Goal: Transaction & Acquisition: Register for event/course

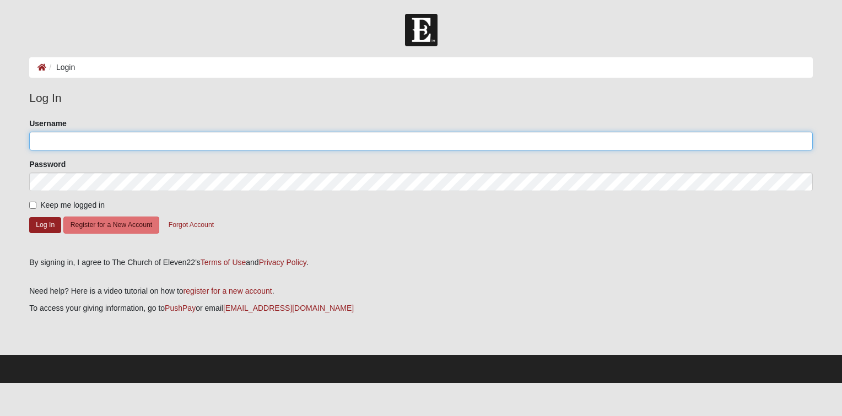
click at [117, 145] on input "Username" at bounding box center [421, 141] width 784 height 19
type input "sarah.johnson333@yahoo.com"
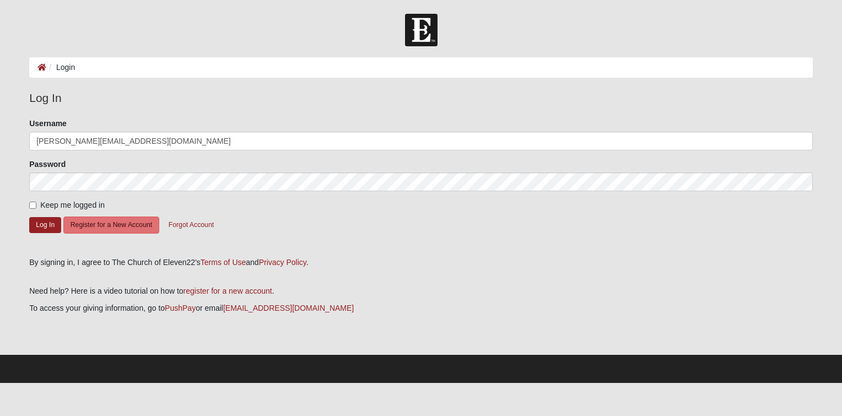
click at [508, 87] on main "Login Login Error Log In Please correct the following: Username sarah.johnson33…" at bounding box center [421, 206] width 800 height 298
click at [86, 203] on span "Keep me logged in" at bounding box center [72, 205] width 64 height 9
click at [36, 203] on input "Keep me logged in" at bounding box center [32, 205] width 7 height 7
checkbox input "true"
click at [49, 221] on button "Log In" at bounding box center [45, 225] width 32 height 16
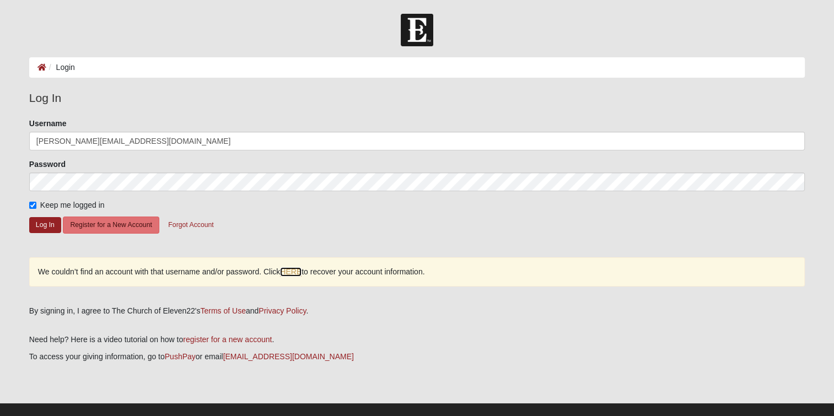
click at [293, 272] on link "HERE" at bounding box center [290, 271] width 21 height 9
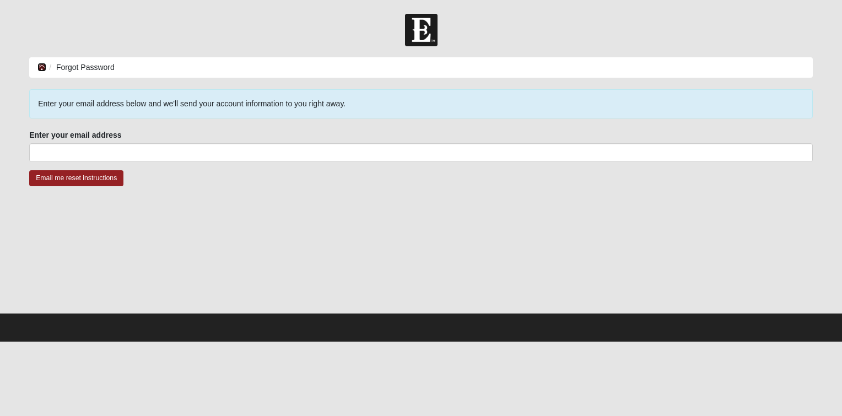
click at [39, 71] on link at bounding box center [41, 67] width 9 height 9
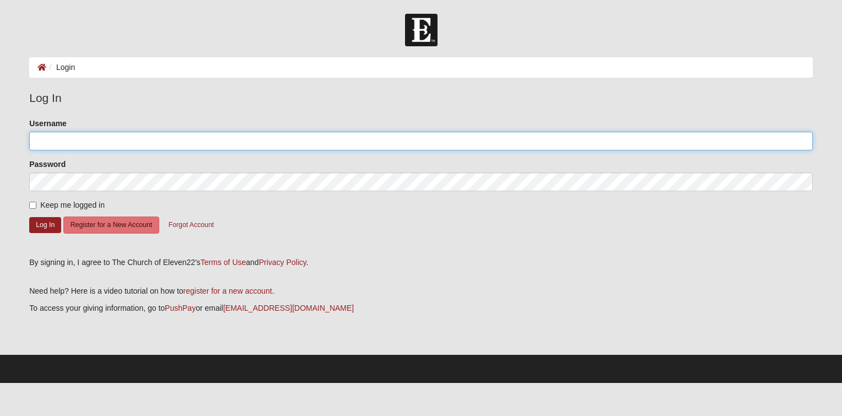
click at [73, 143] on input "Username" at bounding box center [421, 141] width 784 height 19
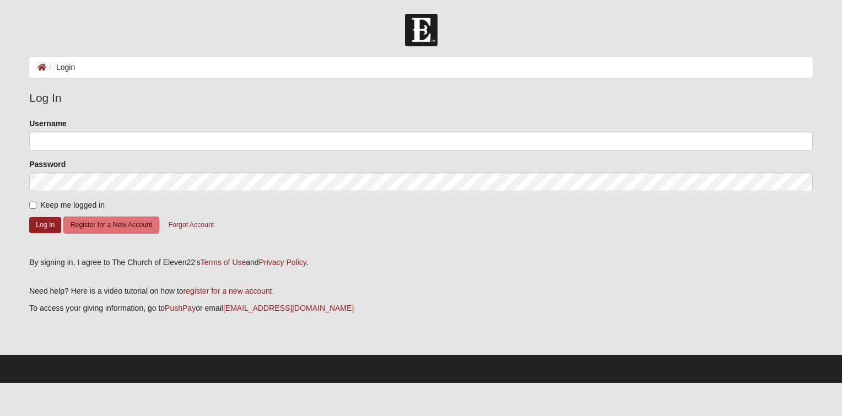
click at [24, 293] on div "Log In Please correct the following: Username Password Keep me logged in Log In…" at bounding box center [421, 221] width 800 height 265
click at [97, 227] on button "Register for a New Account" at bounding box center [111, 225] width 96 height 17
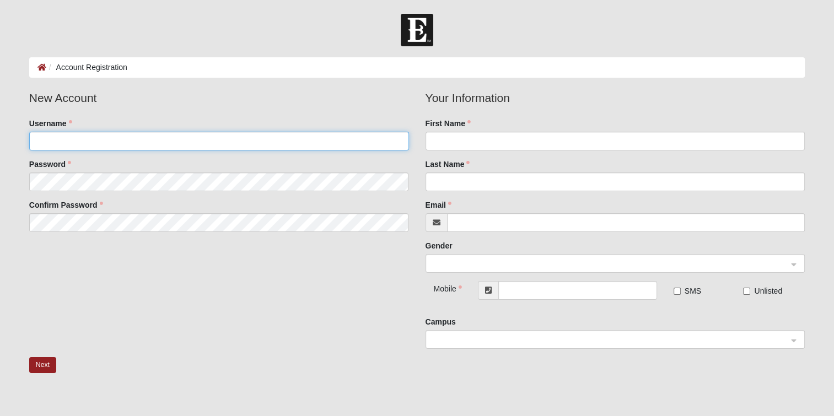
click at [165, 141] on input "Username" at bounding box center [219, 141] width 380 height 19
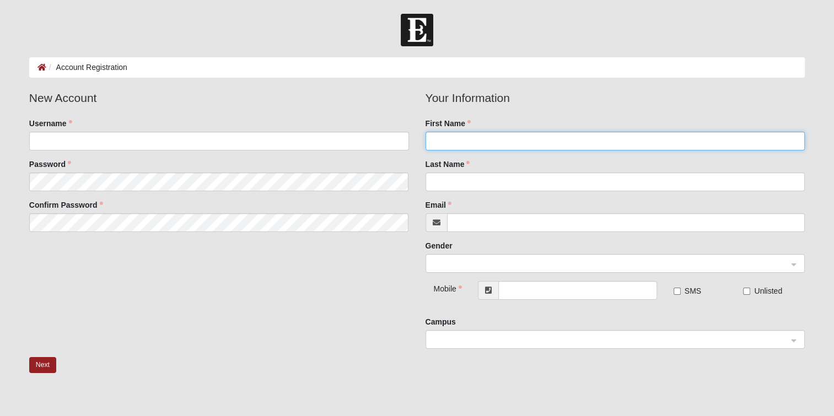
click at [489, 141] on input "First Name" at bounding box center [615, 141] width 380 height 19
type input "Sarah"
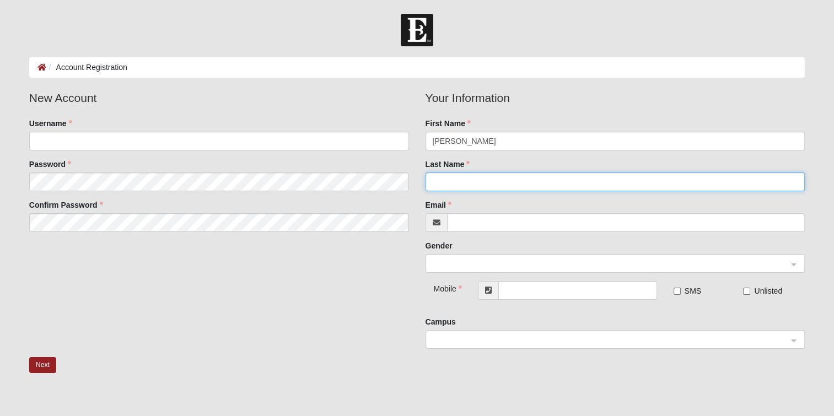
type input "Johnson"
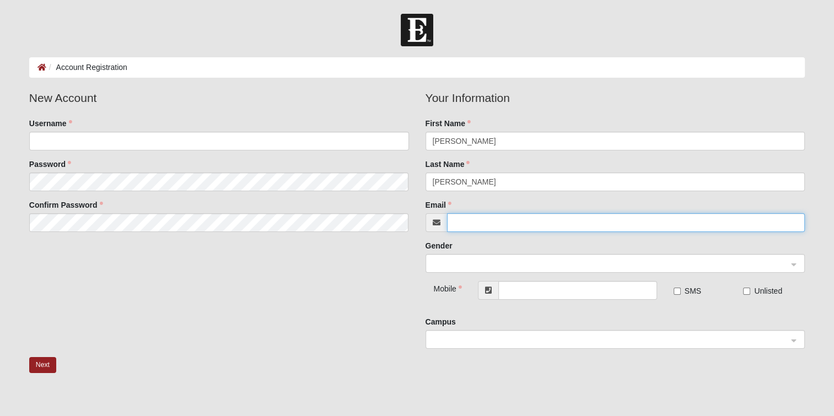
type input "sarah.johnson333@yahoo.com"
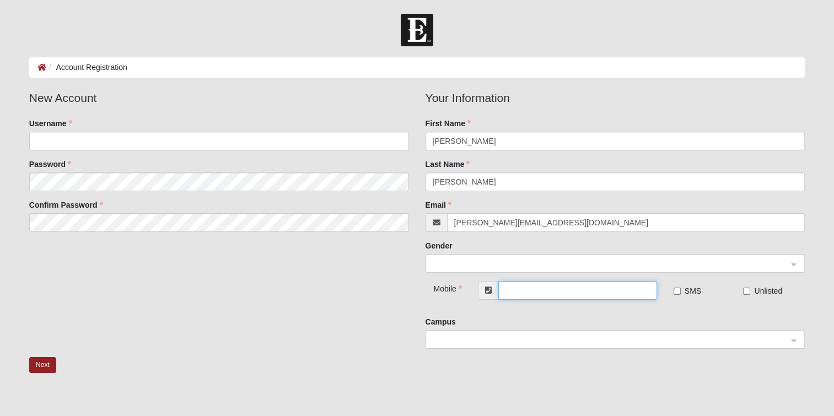
type input "(904) 910-5365"
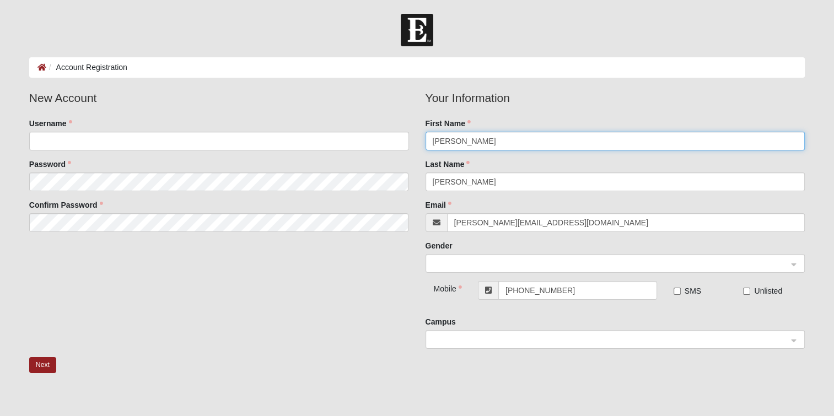
click at [497, 269] on span at bounding box center [610, 264] width 355 height 12
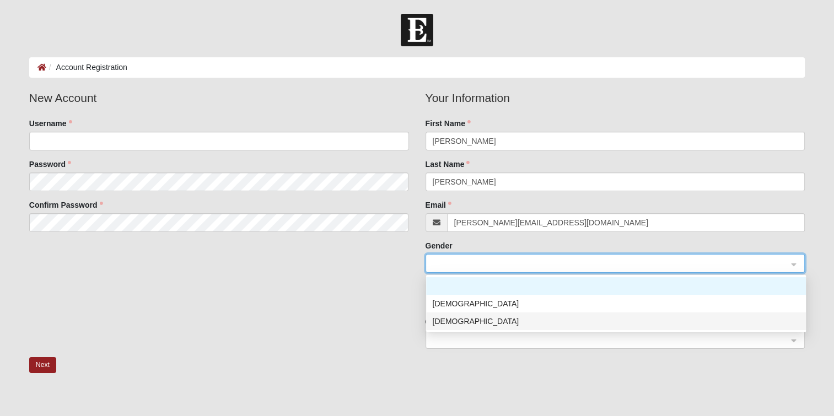
click at [479, 319] on div "Female" at bounding box center [616, 321] width 366 height 12
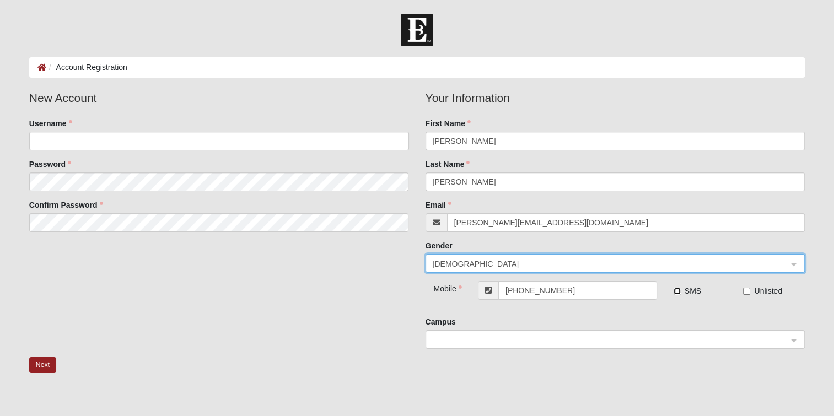
click at [675, 291] on input "SMS" at bounding box center [676, 291] width 7 height 7
checkbox input "true"
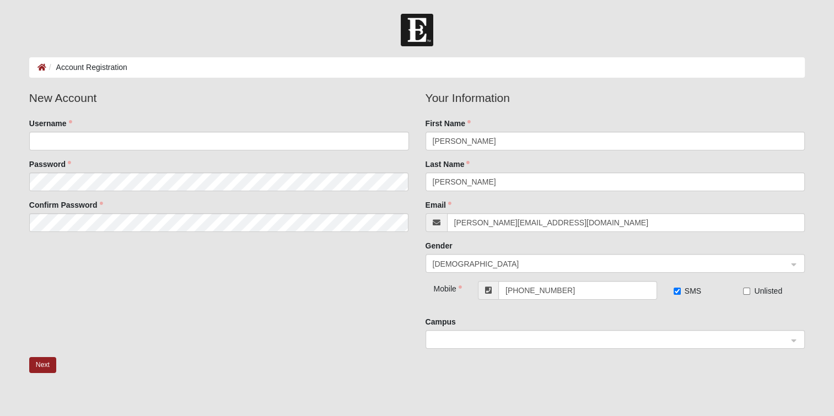
click at [509, 346] on input "search" at bounding box center [611, 339] width 359 height 17
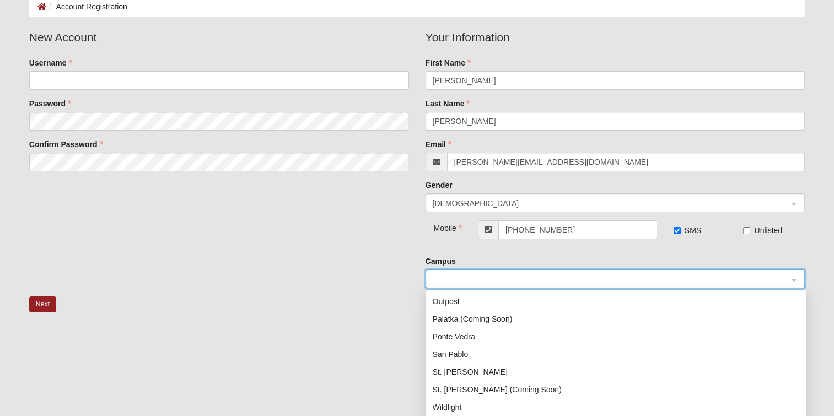
scroll to position [111, 0]
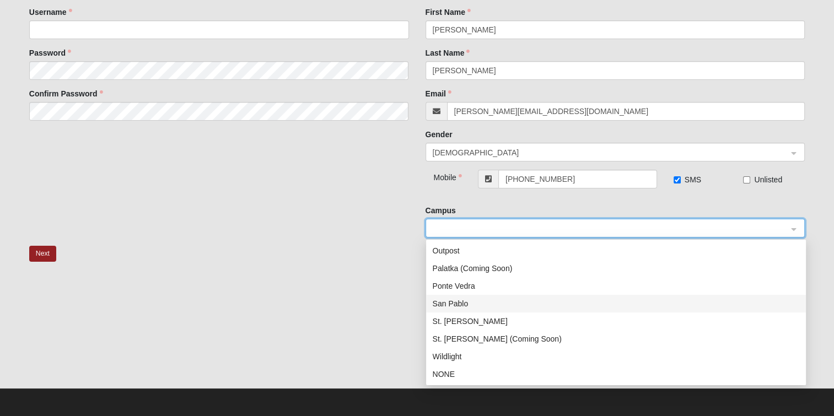
click at [465, 301] on div "San Pablo" at bounding box center [616, 304] width 366 height 12
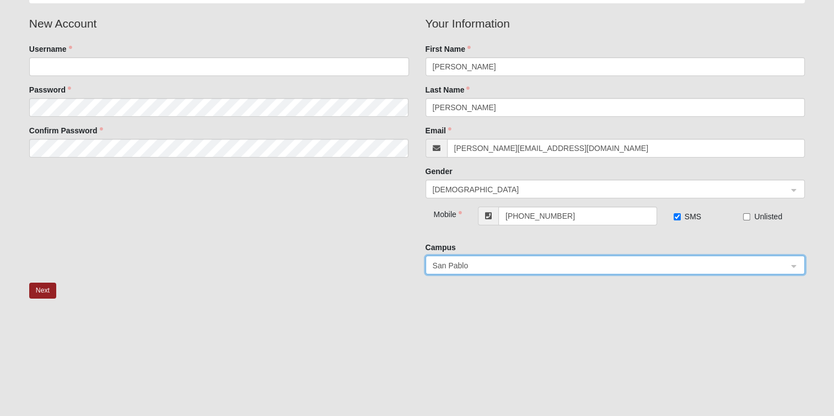
scroll to position [56, 0]
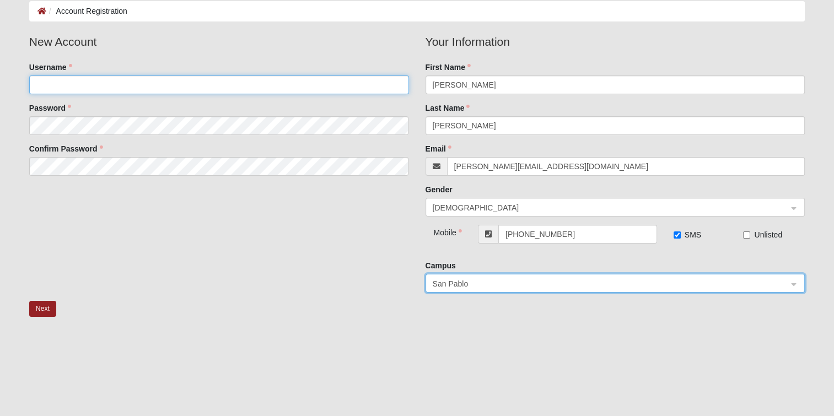
click at [130, 86] on input "Username" at bounding box center [219, 85] width 380 height 19
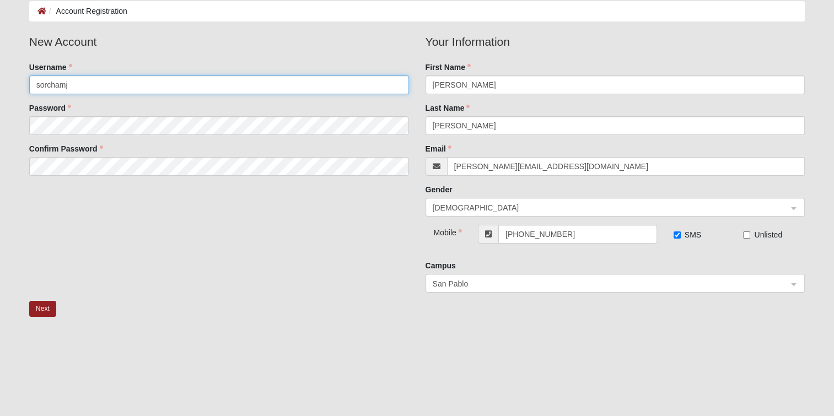
type input "sorchamj"
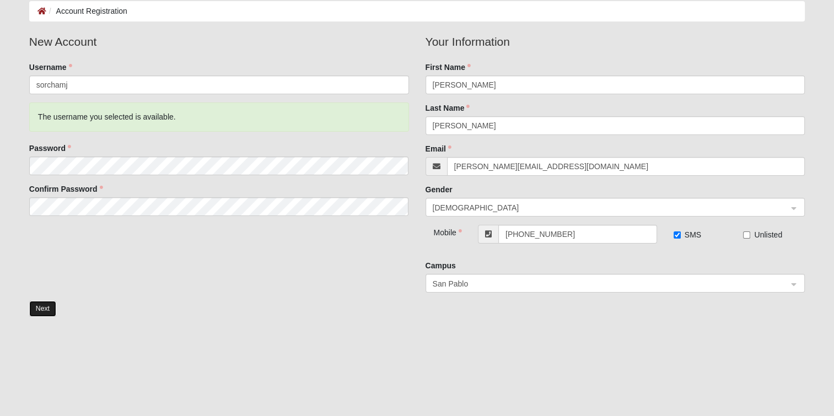
click at [40, 311] on button "Next" at bounding box center [42, 309] width 27 height 16
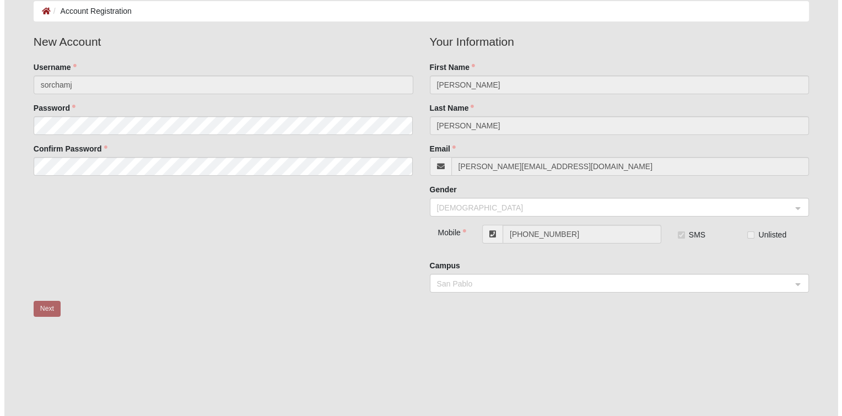
scroll to position [0, 0]
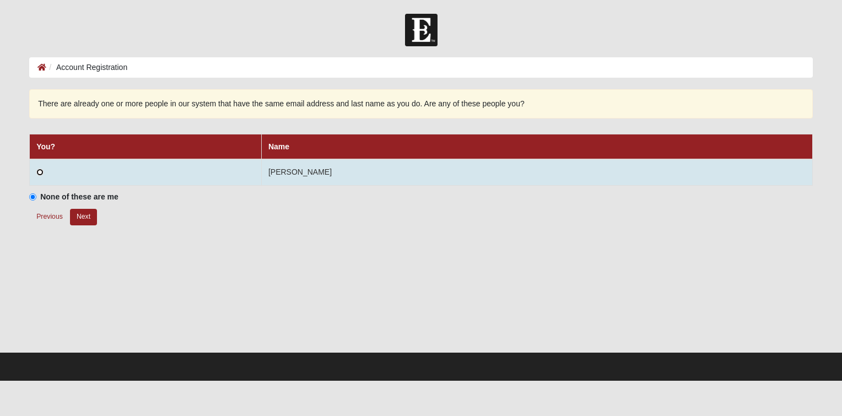
click at [41, 172] on input "radio" at bounding box center [39, 172] width 7 height 7
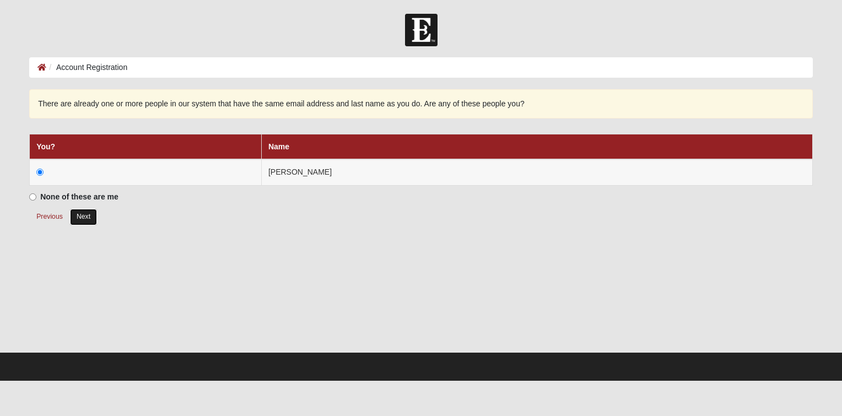
click at [77, 215] on button "Next" at bounding box center [83, 217] width 27 height 16
radio input "true"
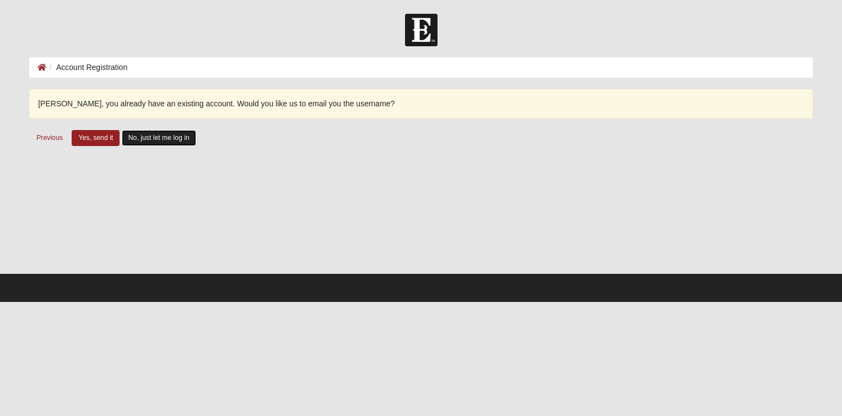
click at [152, 139] on button "No, just let me log in" at bounding box center [159, 138] width 74 height 16
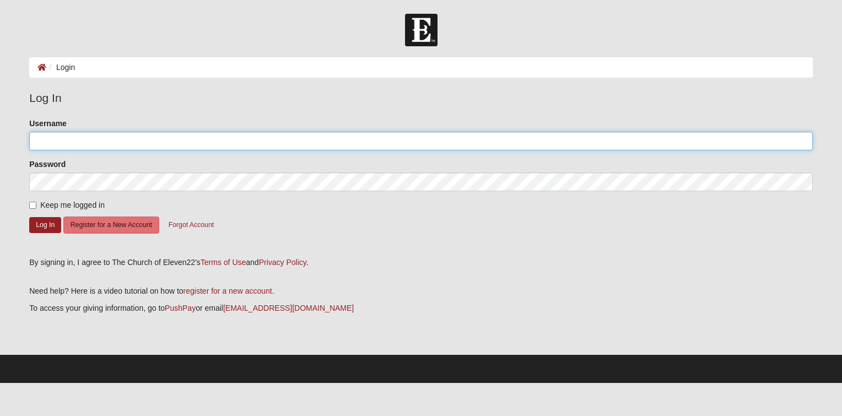
click at [134, 142] on input "Username" at bounding box center [421, 141] width 784 height 19
type input "sorchamj"
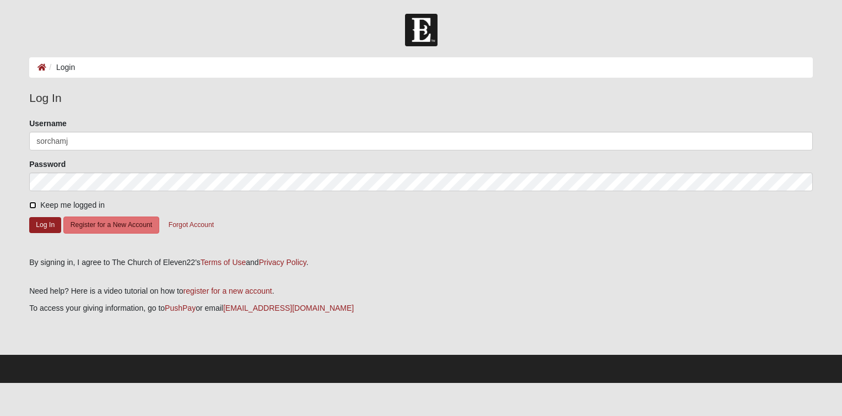
click at [31, 205] on input "Keep me logged in" at bounding box center [32, 205] width 7 height 7
checkbox input "true"
click at [40, 220] on button "Log In" at bounding box center [45, 225] width 32 height 16
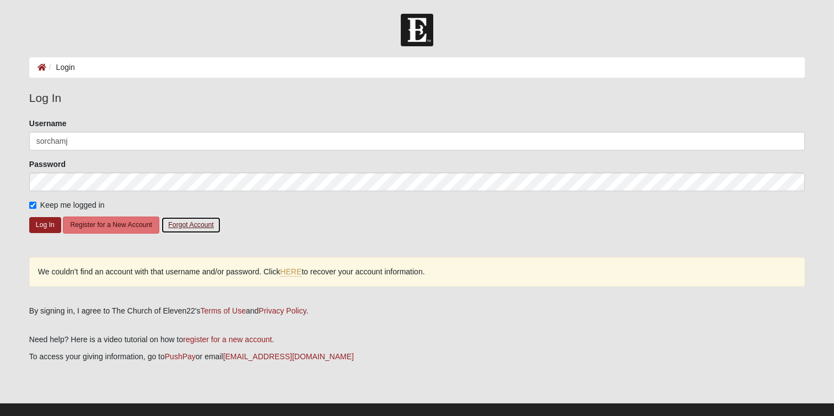
click at [180, 223] on button "Forgot Account" at bounding box center [191, 225] width 60 height 17
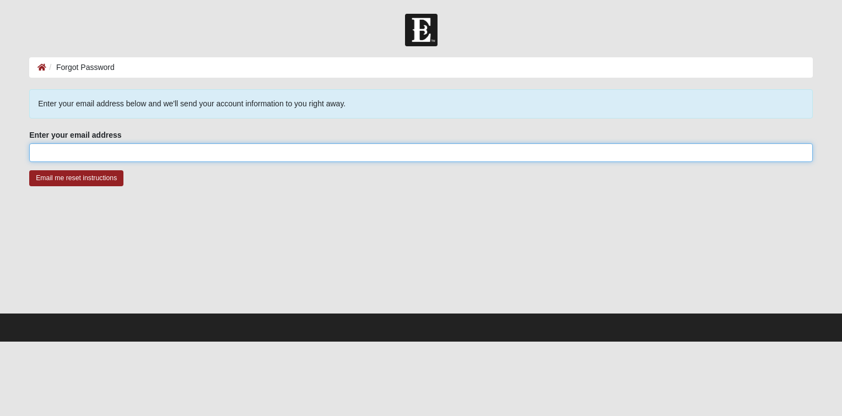
click at [92, 149] on input "Enter your email address" at bounding box center [421, 152] width 784 height 19
type input "sarah.johnson333@yahoo.com"
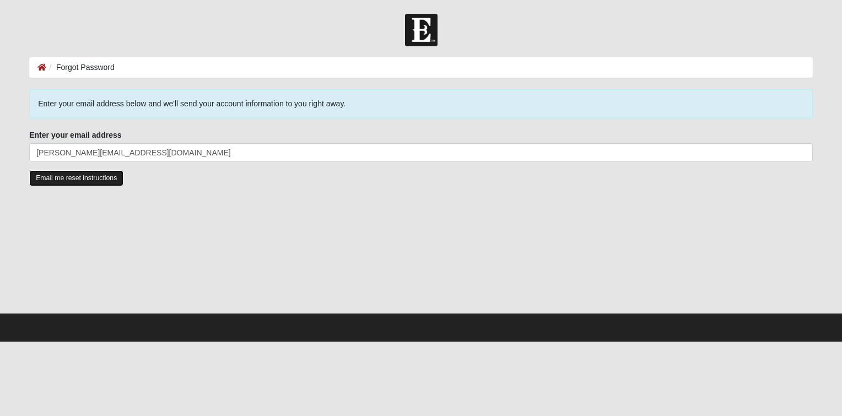
click at [93, 180] on input "Email me reset instructions" at bounding box center [76, 178] width 94 height 16
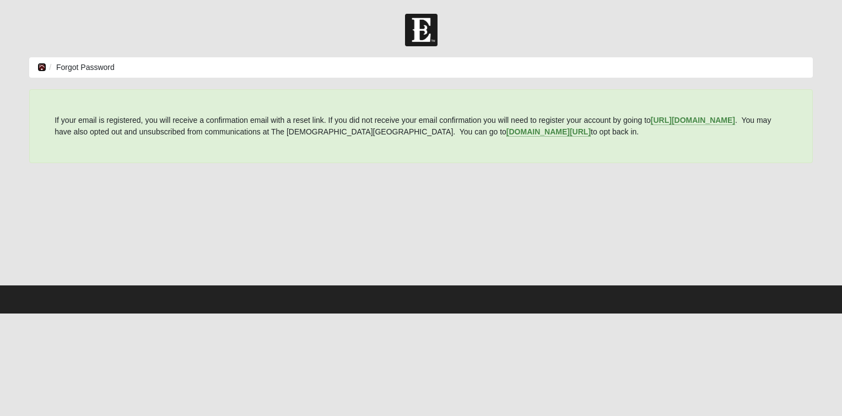
click at [40, 70] on icon at bounding box center [41, 67] width 9 height 8
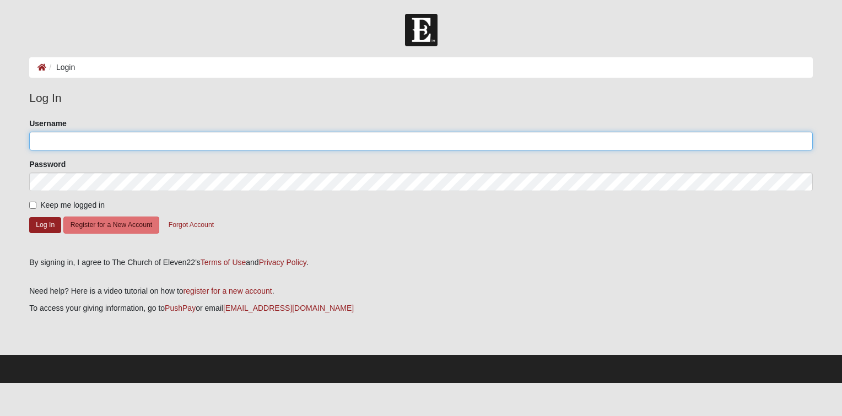
click at [124, 143] on input "Username" at bounding box center [421, 141] width 784 height 19
type input "sorchamj333"
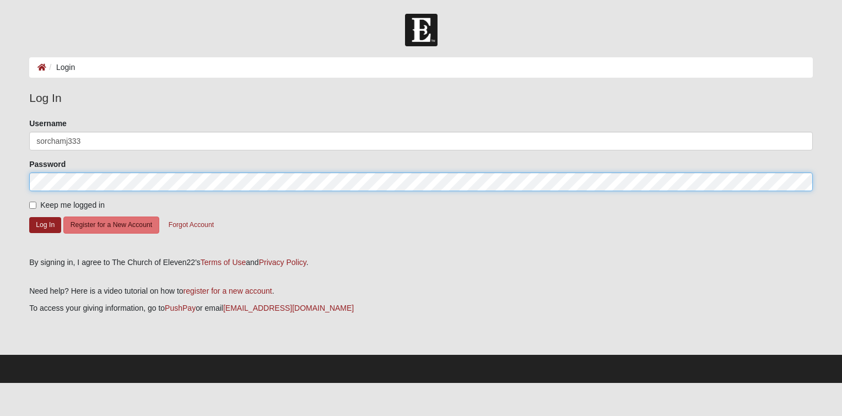
click at [29, 217] on button "Log In" at bounding box center [45, 225] width 32 height 16
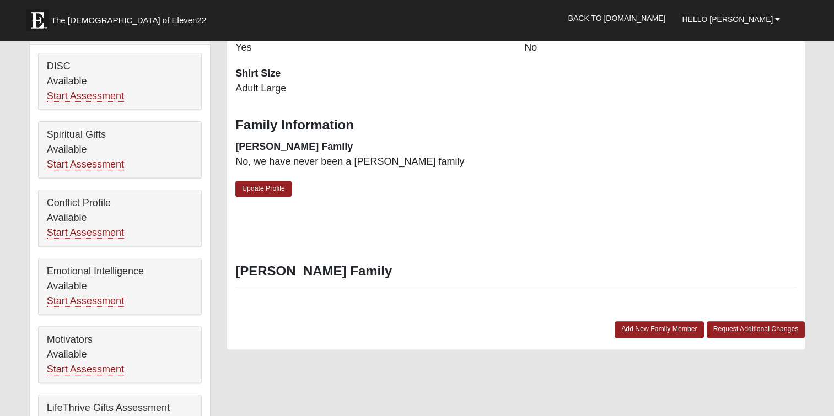
scroll to position [331, 0]
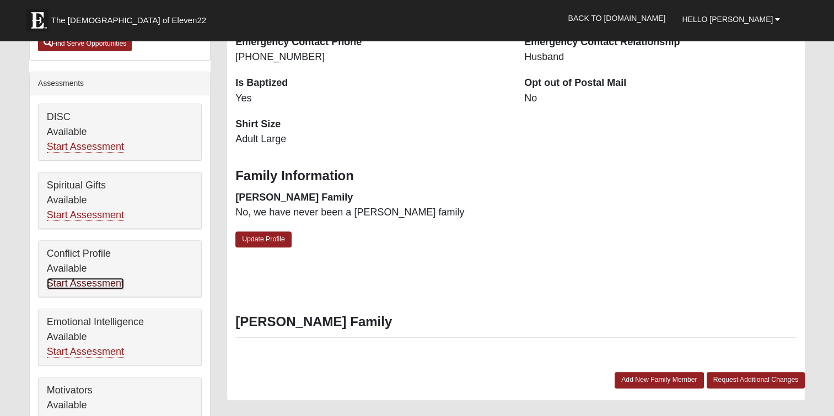
click at [67, 282] on link "Start Assessment" at bounding box center [85, 284] width 77 height 12
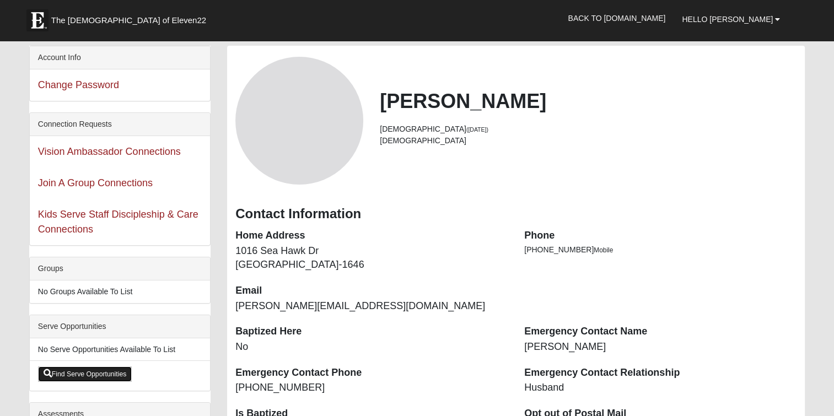
click at [65, 374] on link "Find Serve Opportunities" at bounding box center [85, 373] width 94 height 15
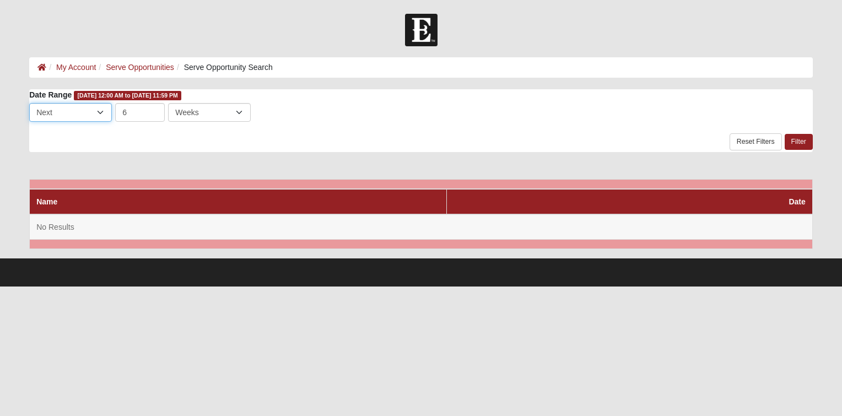
click at [106, 111] on select "Last Next" at bounding box center [70, 112] width 83 height 19
click at [238, 117] on select "Days Weeks Months" at bounding box center [209, 112] width 83 height 19
select select "3"
click at [168, 103] on select "Days Weeks Months" at bounding box center [209, 112] width 83 height 19
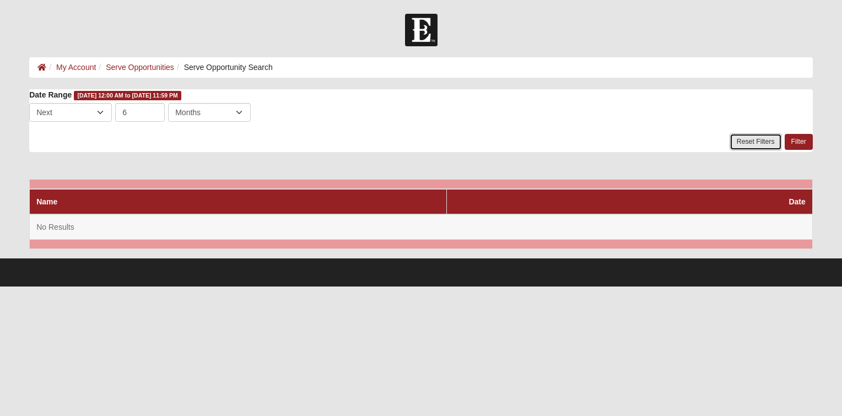
click at [754, 142] on link "Reset Filters" at bounding box center [756, 141] width 52 height 17
click at [225, 108] on select "Days Weeks Months" at bounding box center [209, 112] width 83 height 19
select select "3"
click at [168, 103] on select "Days Weeks Months" at bounding box center [209, 112] width 83 height 19
click at [805, 140] on link "Filter" at bounding box center [799, 142] width 28 height 16
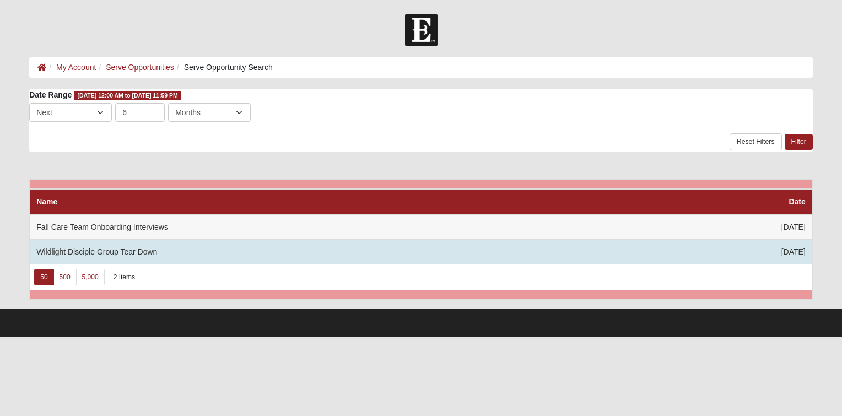
click at [122, 254] on td "Wildlight Disciple Group Tear Down" at bounding box center [340, 251] width 621 height 25
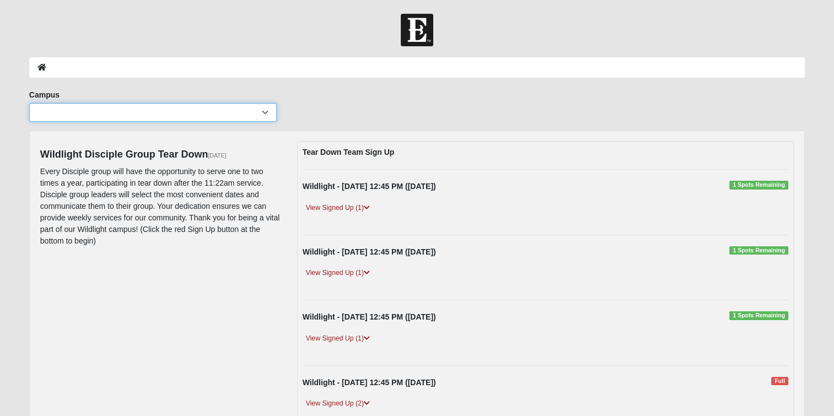
click at [262, 113] on select "[GEOGRAPHIC_DATA] [GEOGRAPHIC_DATA] (Coming Soon) Eleven22 Online [PERSON_NAME]…" at bounding box center [152, 112] width 247 height 19
select select "3"
click at [29, 103] on select "Arlington Baymeadows College Park Orlando (Coming Soon) Eleven22 Online Fleming…" at bounding box center [152, 112] width 247 height 19
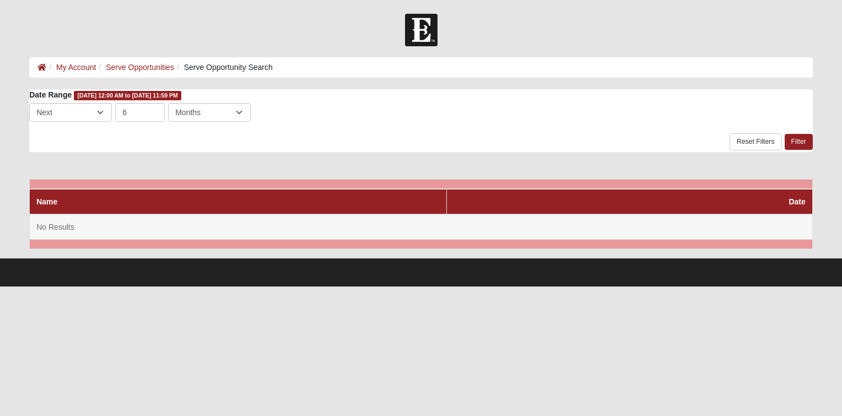
select select "3"
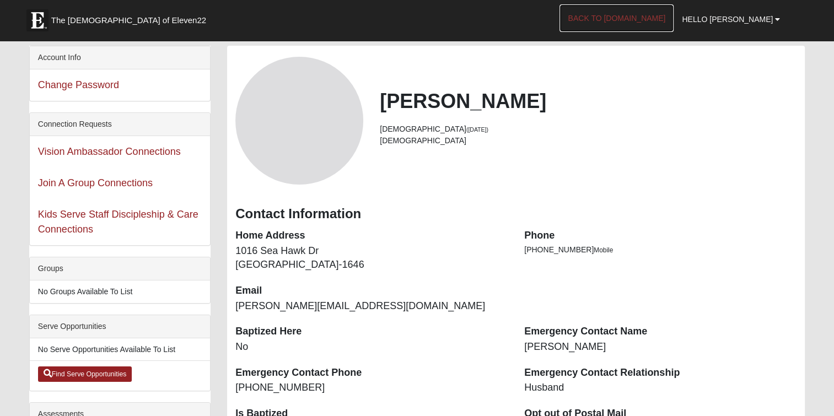
click at [639, 18] on link "Back to [DOMAIN_NAME]" at bounding box center [616, 18] width 114 height 28
